Goal: Task Accomplishment & Management: Manage account settings

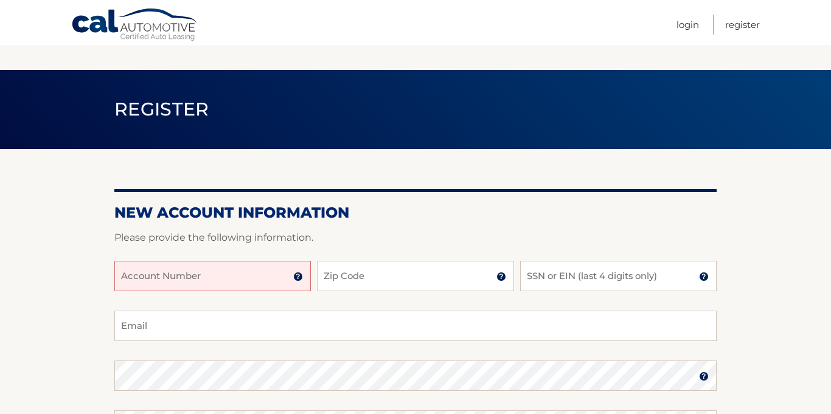
scroll to position [96, 0]
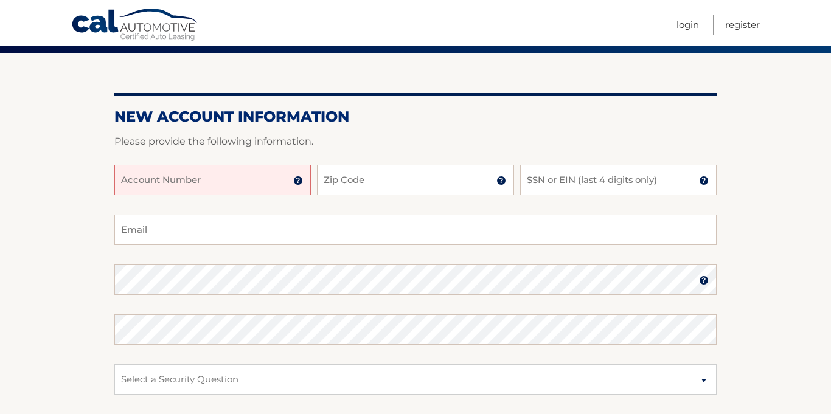
click at [154, 196] on div "Account Number 11 digit account number provided on your coupon book or Welcome …" at bounding box center [415, 190] width 602 height 50
click at [156, 186] on input "Account Number" at bounding box center [212, 180] width 196 height 30
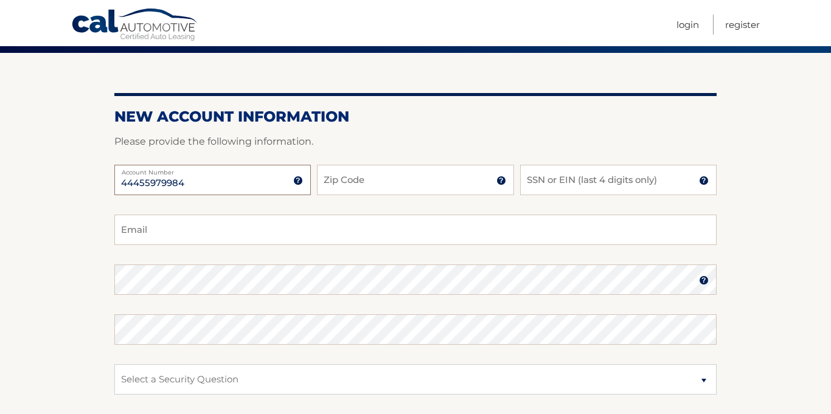
type input "44455979984"
click at [337, 174] on input "Zip Code" at bounding box center [415, 180] width 196 height 30
type input "14625"
type input "allison.mauro@gmail.com"
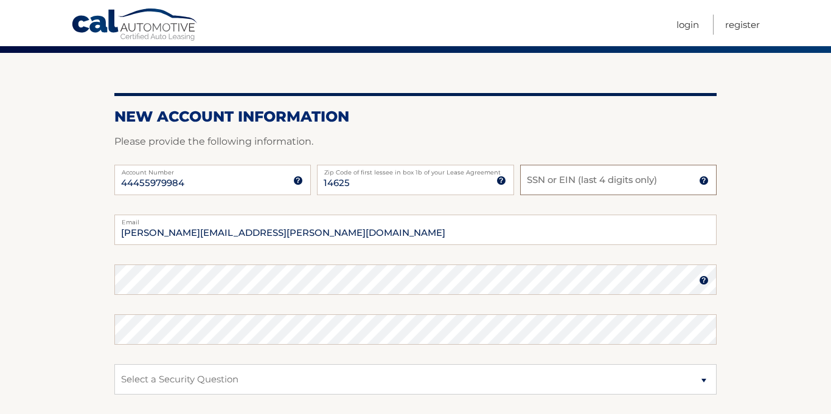
click at [597, 175] on input "SSN or EIN (last 4 digits only)" at bounding box center [618, 180] width 196 height 30
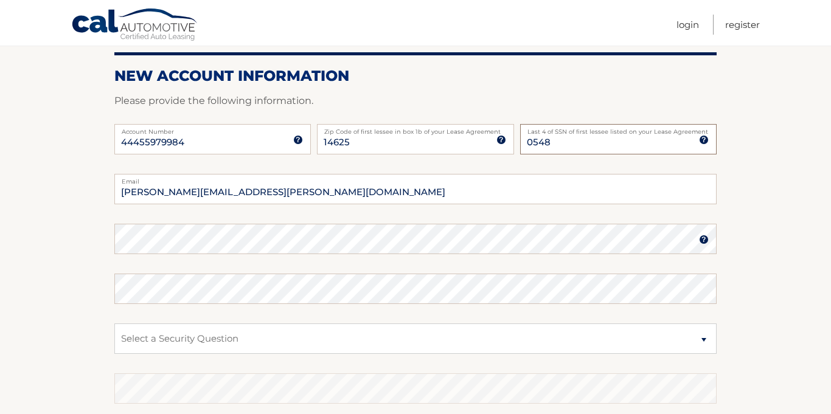
scroll to position [137, 0]
type input "0548"
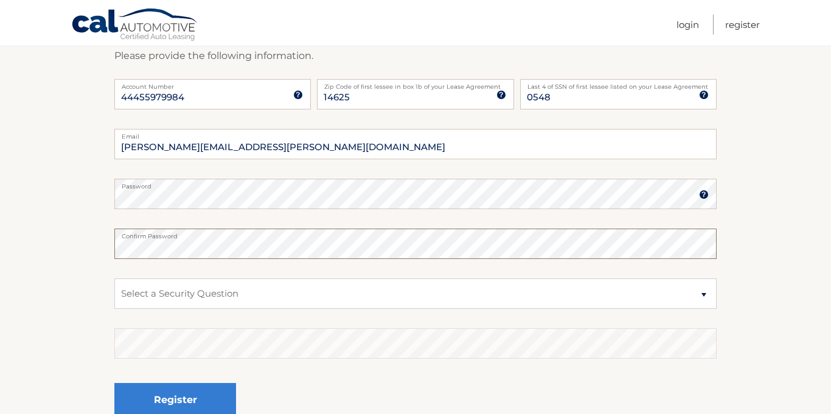
scroll to position [184, 0]
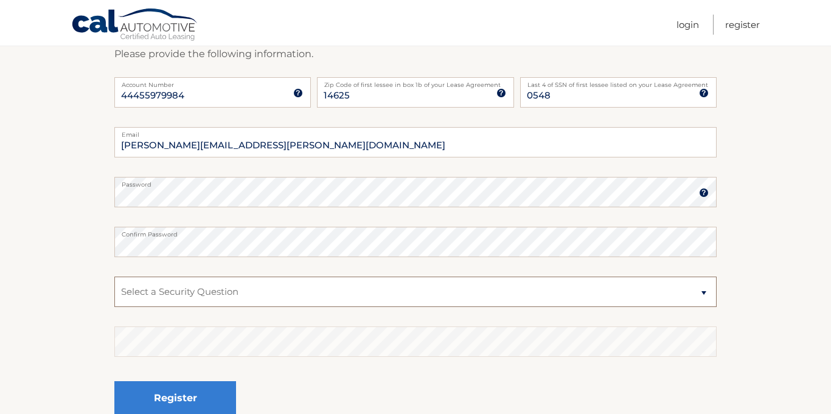
click at [254, 289] on select "Select a Security Question What was the name of your elementary school? What is…" at bounding box center [415, 292] width 602 height 30
select select "2"
click at [114, 277] on select "Select a Security Question What was the name of your elementary school? What is…" at bounding box center [415, 292] width 602 height 30
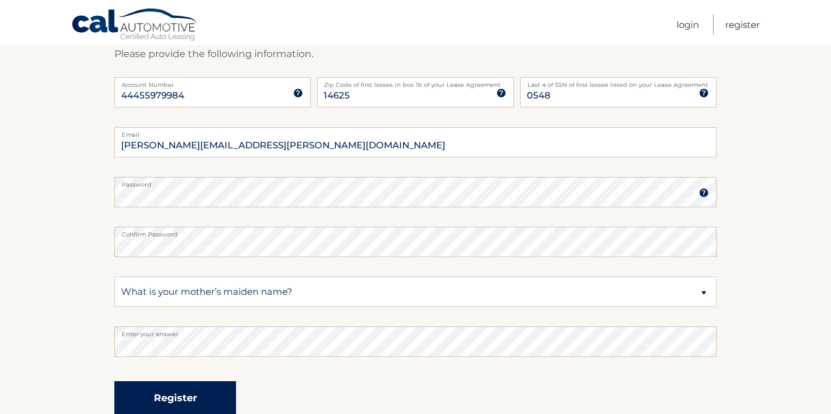
click at [175, 400] on button "Register" at bounding box center [175, 397] width 122 height 33
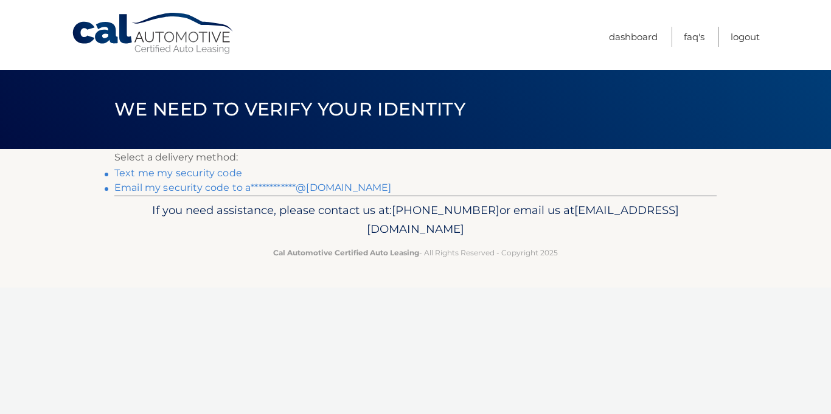
click at [196, 175] on link "Text me my security code" at bounding box center [178, 173] width 128 height 12
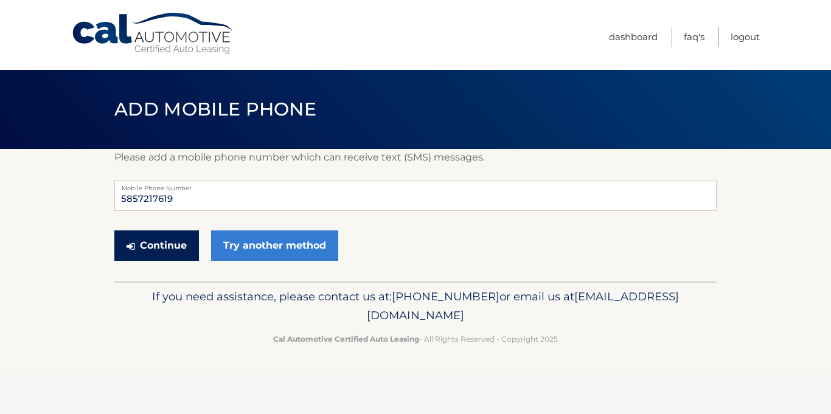
click at [173, 239] on button "Continue" at bounding box center [156, 245] width 85 height 30
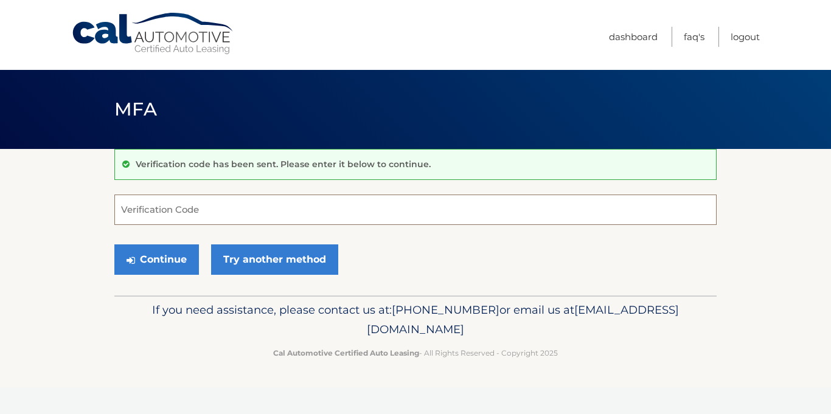
click at [181, 203] on input "Verification Code" at bounding box center [415, 210] width 602 height 30
type input "161410"
click at [114, 244] on button "Continue" at bounding box center [156, 259] width 85 height 30
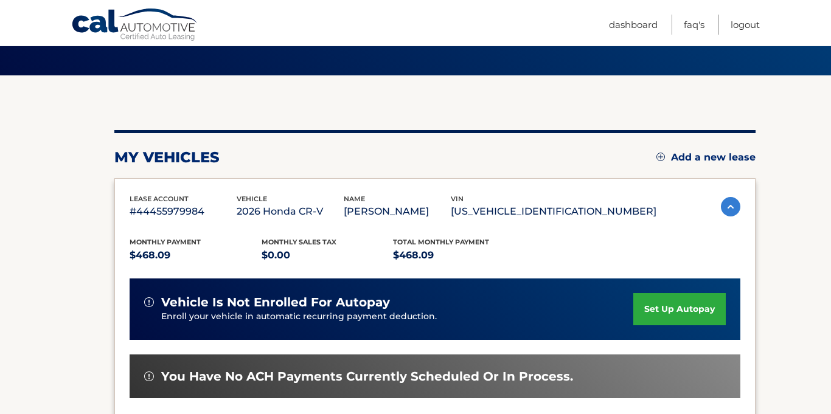
scroll to position [74, 0]
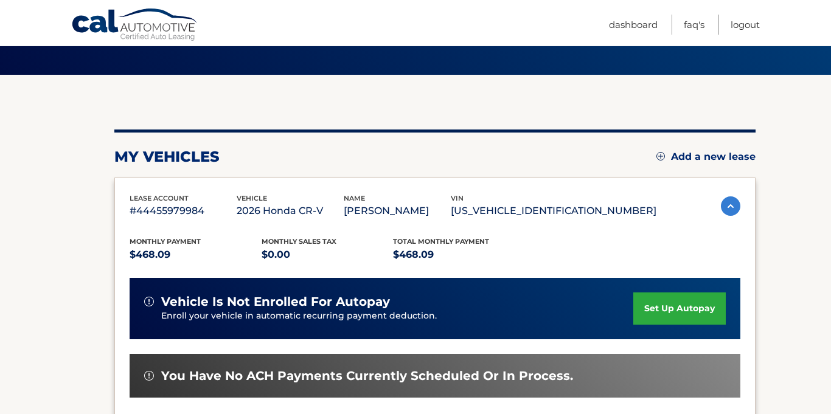
click at [688, 304] on link "set up autopay" at bounding box center [679, 308] width 92 height 32
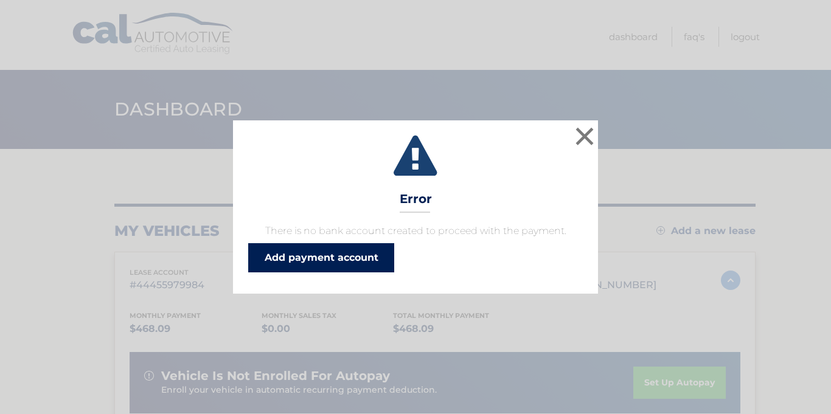
click at [316, 257] on link "Add payment account" at bounding box center [321, 257] width 146 height 29
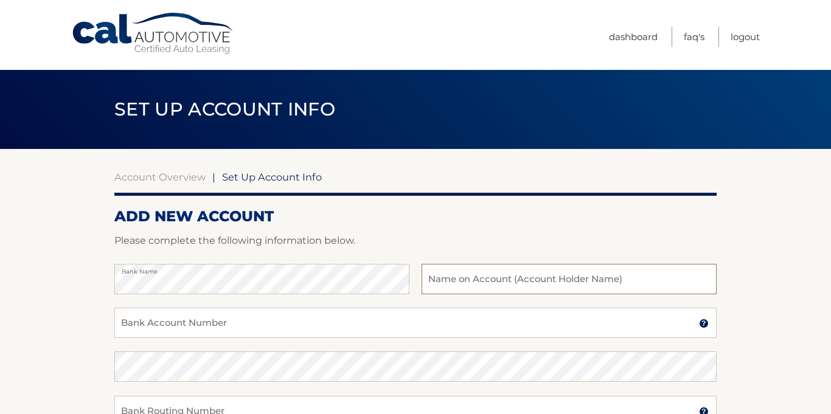
click at [555, 279] on input "text" at bounding box center [568, 279] width 295 height 30
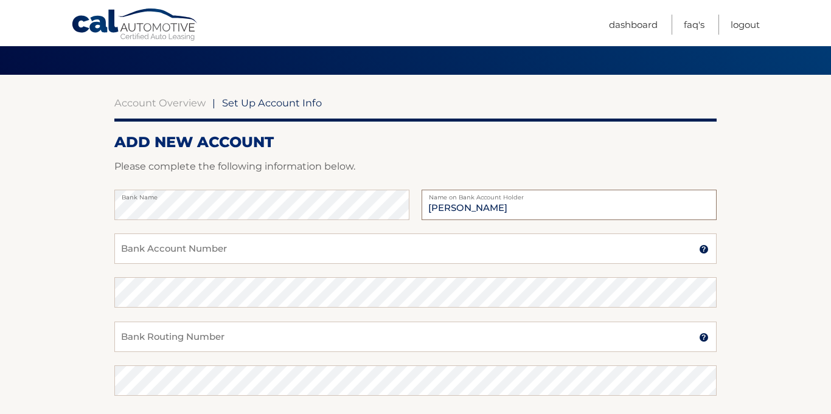
scroll to position [86, 0]
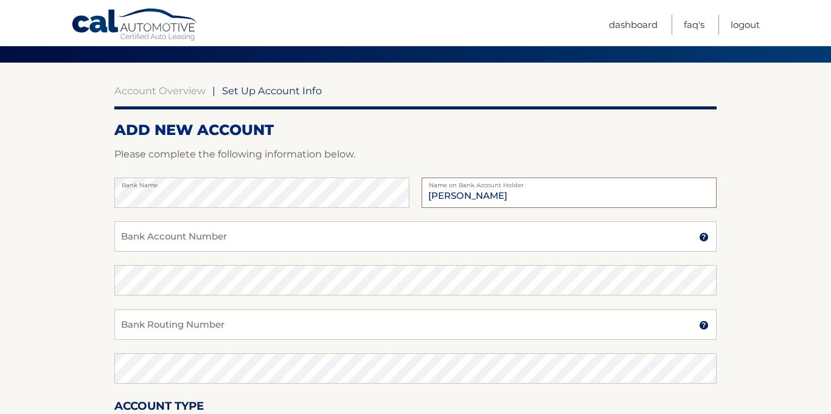
type input "Allison Mauro"
click at [248, 236] on input "Bank Account Number" at bounding box center [415, 236] width 602 height 30
type input "009524529555"
click at [215, 327] on input "Bank Routing Number" at bounding box center [415, 325] width 602 height 30
type input "021000322"
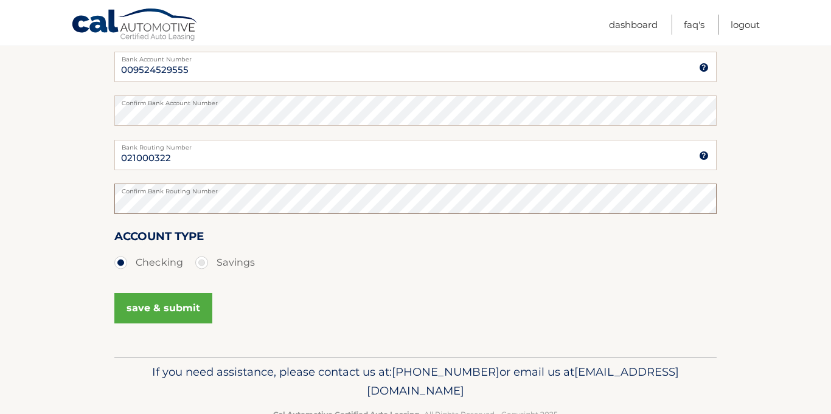
scroll to position [262, 0]
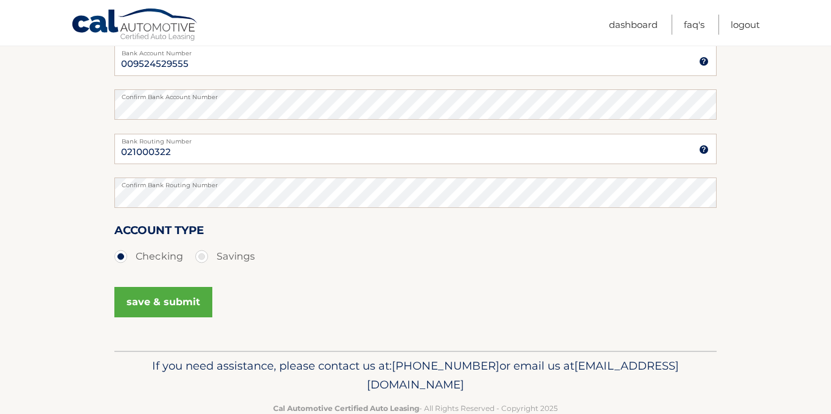
click at [164, 306] on button "save & submit" at bounding box center [163, 302] width 98 height 30
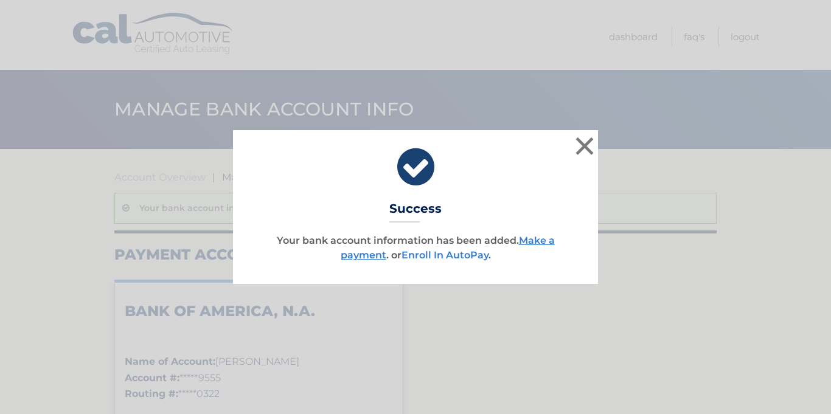
click at [461, 255] on link "Enroll In AutoPay" at bounding box center [444, 255] width 87 height 12
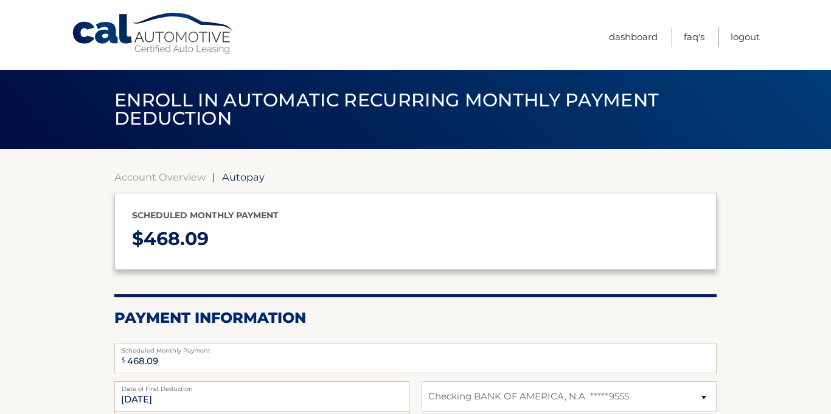
select select "MjkyNDBhYWMtNmNhMy00OGRlLWFiNWMtMWQxNTQ5OTBiZmRl"
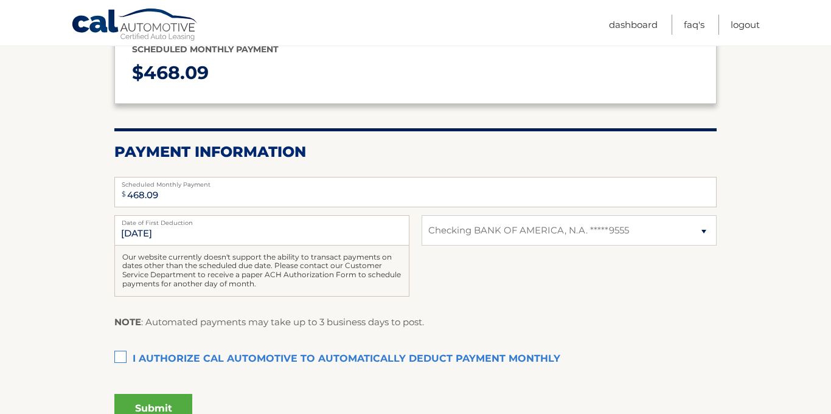
scroll to position [167, 0]
click at [117, 358] on label "I authorize cal automotive to automatically deduct payment monthly This checkbo…" at bounding box center [415, 359] width 602 height 24
click at [0, 0] on input "I authorize cal automotive to automatically deduct payment monthly This checkbo…" at bounding box center [0, 0] width 0 height 0
click at [158, 404] on button "Submit" at bounding box center [153, 407] width 78 height 29
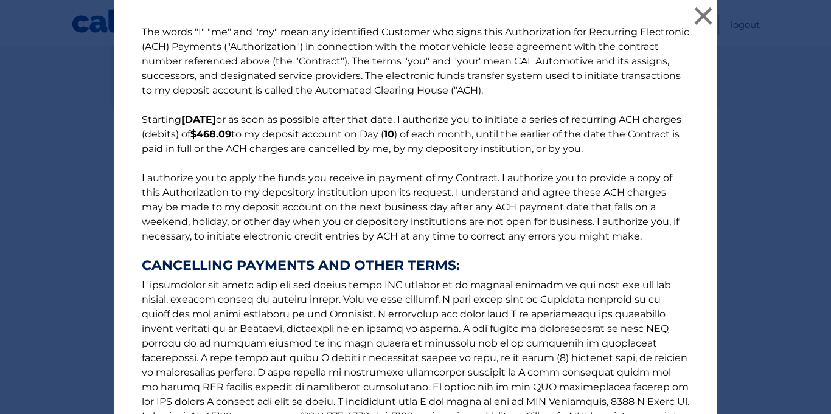
scroll to position [175, 0]
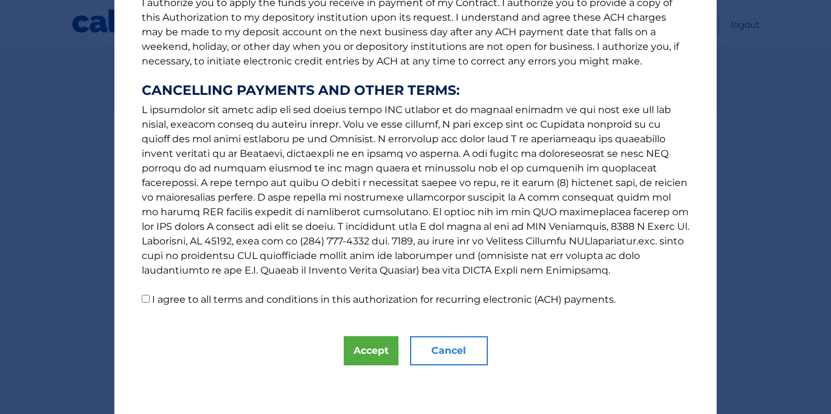
click at [149, 299] on p "The words "I" "me" and "my" mean any identified Customer who signs this Authori…" at bounding box center [416, 78] width 572 height 457
click at [145, 299] on input "I agree to all terms and conditions in this authorization for recurring electro…" at bounding box center [146, 299] width 8 height 8
checkbox input "true"
click at [372, 348] on button "Accept" at bounding box center [371, 350] width 55 height 29
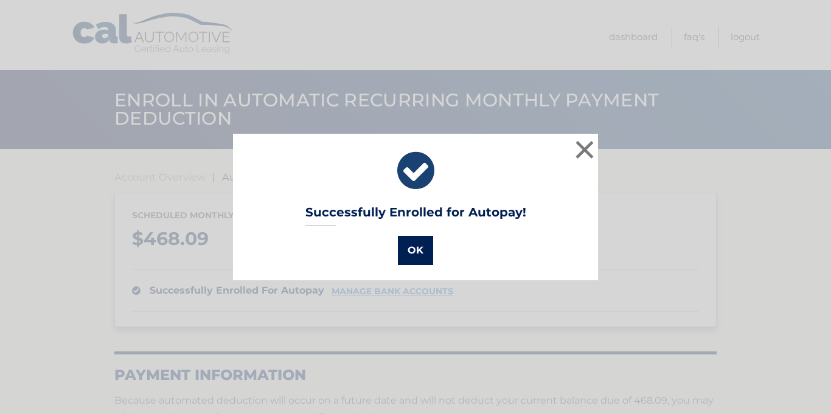
click at [410, 255] on button "OK" at bounding box center [415, 250] width 35 height 29
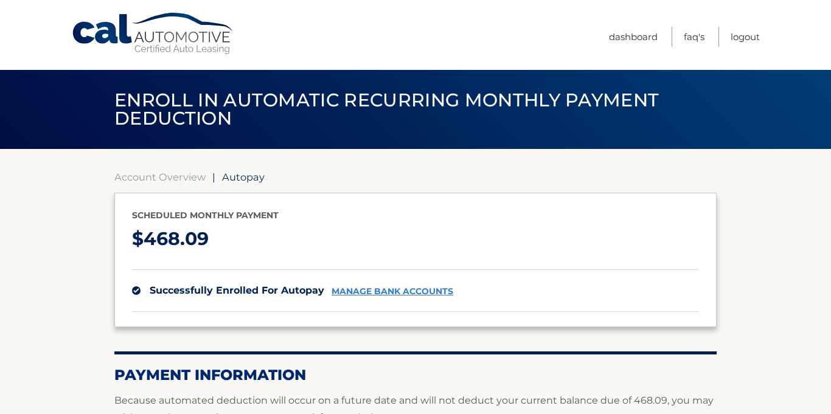
scroll to position [167, 0]
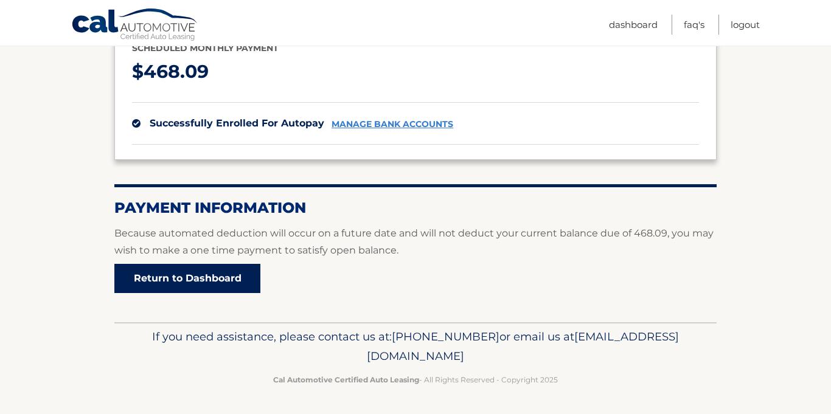
click at [170, 288] on link "Return to Dashboard" at bounding box center [187, 278] width 146 height 29
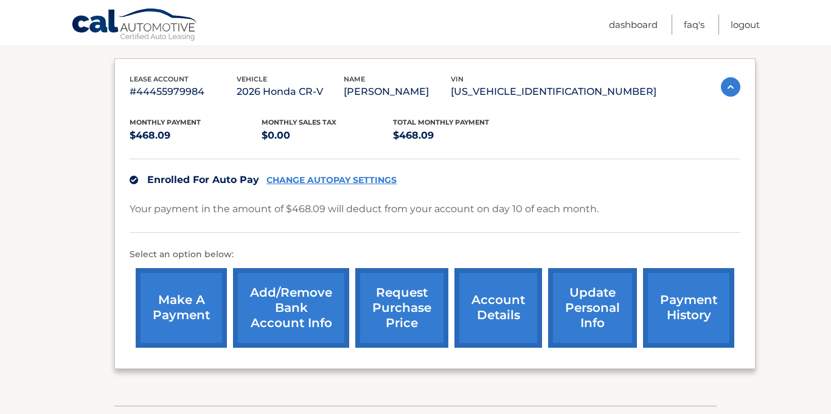
scroll to position [195, 0]
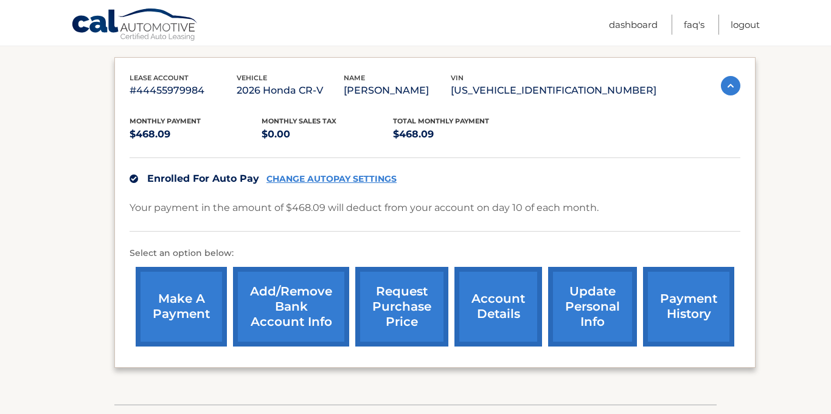
click at [178, 298] on link "make a payment" at bounding box center [181, 307] width 91 height 80
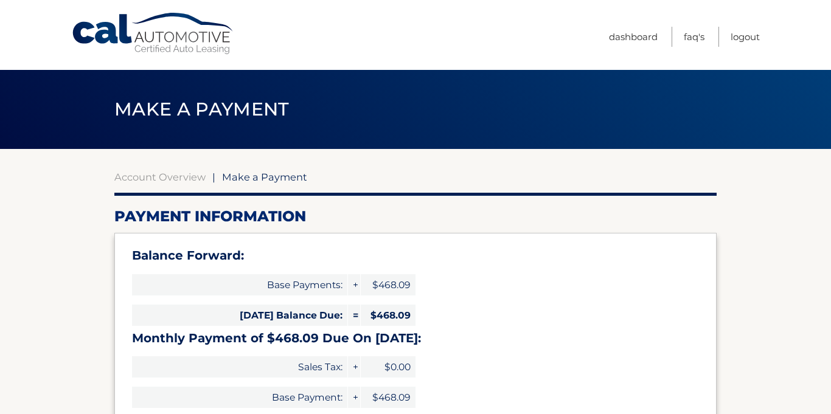
select select "MjkyNDBhYWMtNmNhMy00OGRlLWFiNWMtMWQxNTQ5OTBiZmRl"
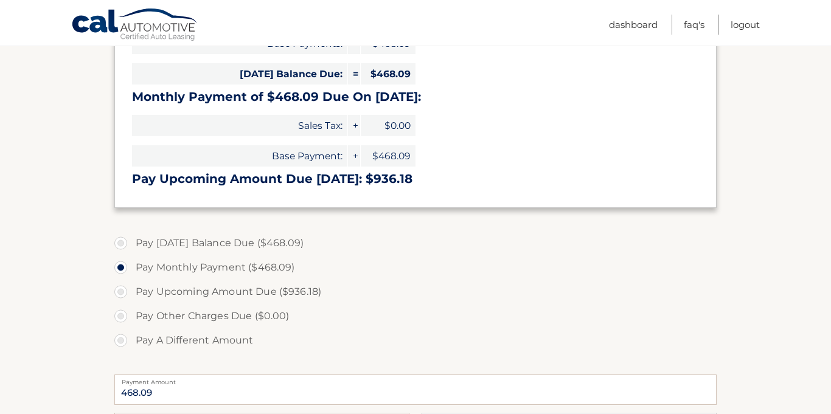
scroll to position [243, 0]
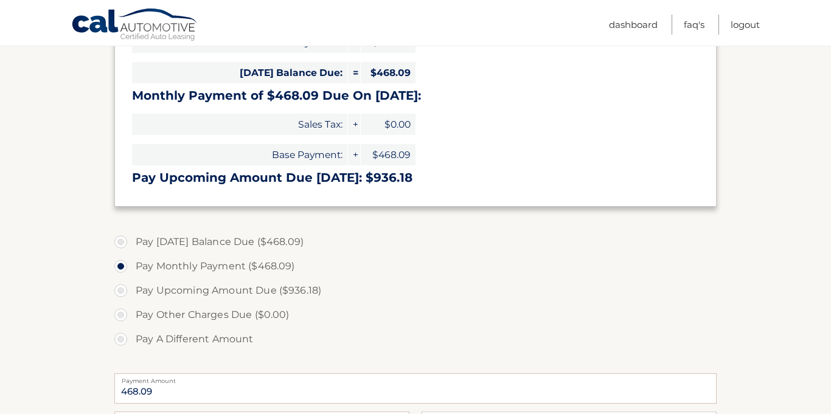
click at [224, 237] on label "Pay [DATE] Balance Due ($468.09)" at bounding box center [415, 242] width 602 height 24
click at [131, 237] on input "Pay Today's Balance Due ($468.09)" at bounding box center [125, 239] width 12 height 19
radio input "true"
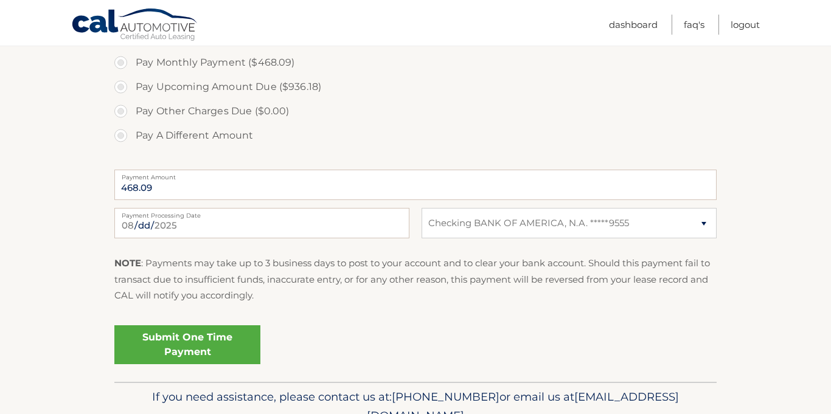
scroll to position [449, 0]
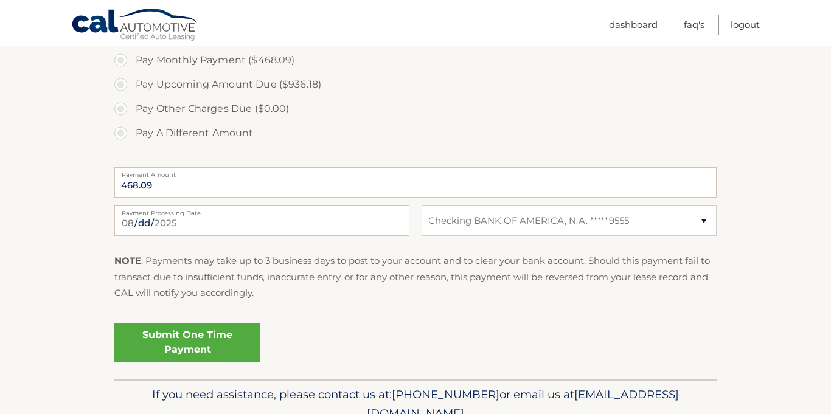
click at [178, 334] on link "Submit One Time Payment" at bounding box center [187, 342] width 146 height 39
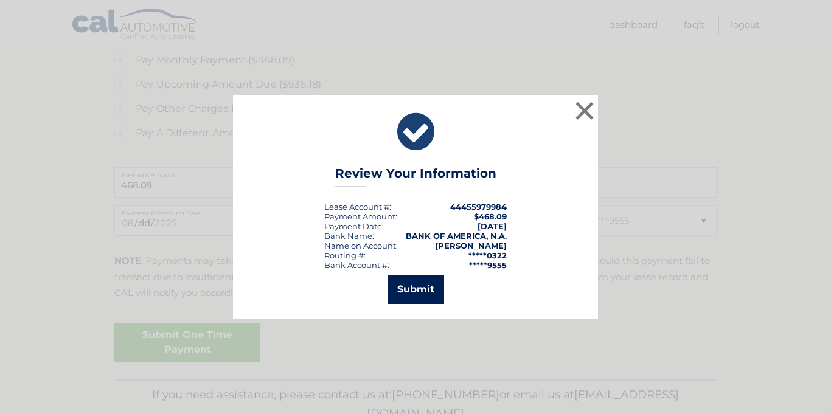
click at [420, 286] on button "Submit" at bounding box center [415, 289] width 57 height 29
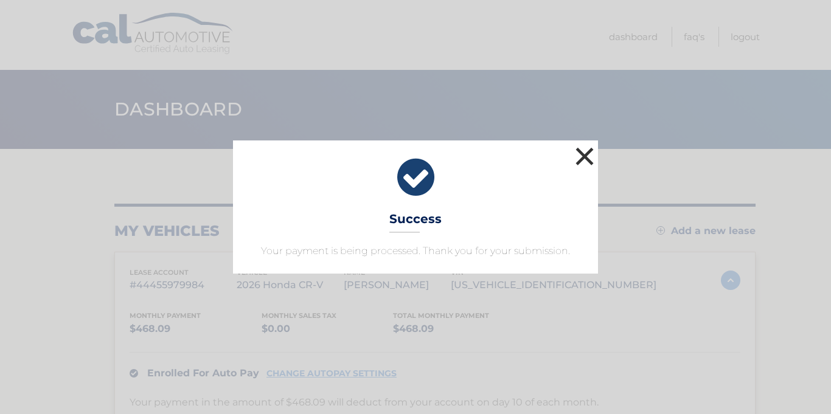
click at [584, 157] on button "×" at bounding box center [584, 156] width 24 height 24
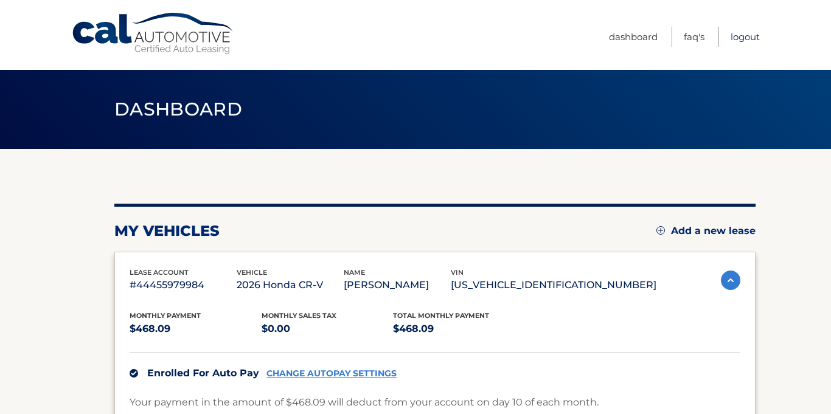
click at [738, 38] on link "Logout" at bounding box center [744, 37] width 29 height 20
